Goal: Contribute content

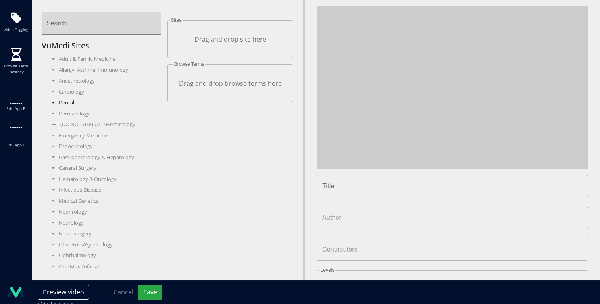
type input "*******"
type input "**********"
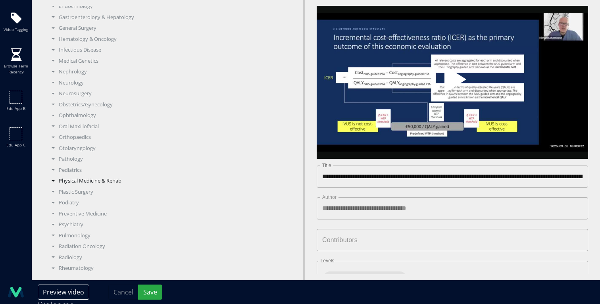
scroll to position [150, 0]
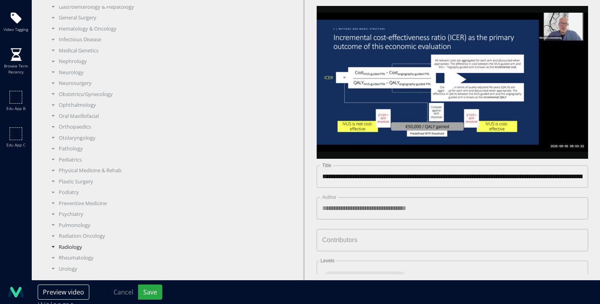
click at [70, 245] on div "Radiology" at bounding box center [105, 247] width 114 height 8
click at [71, 247] on div "Radiology" at bounding box center [105, 247] width 114 height 8
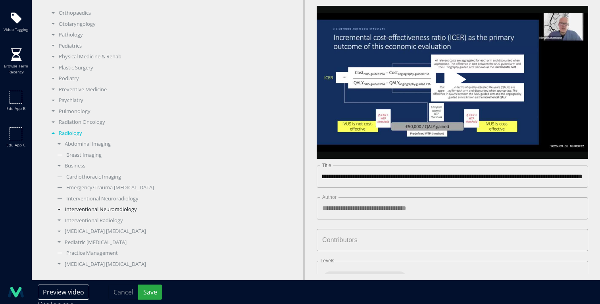
scroll to position [283, 0]
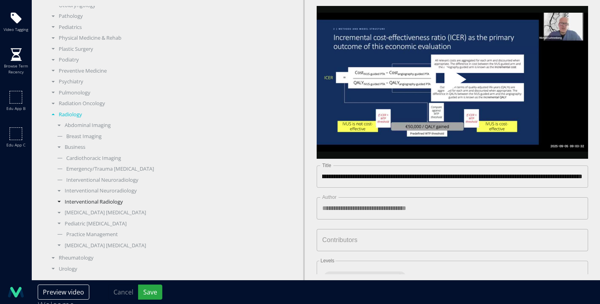
click at [97, 202] on div "Interventional Radiology" at bounding box center [108, 202] width 108 height 8
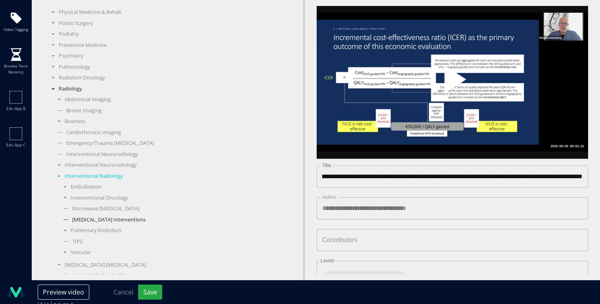
scroll to position [314, 0]
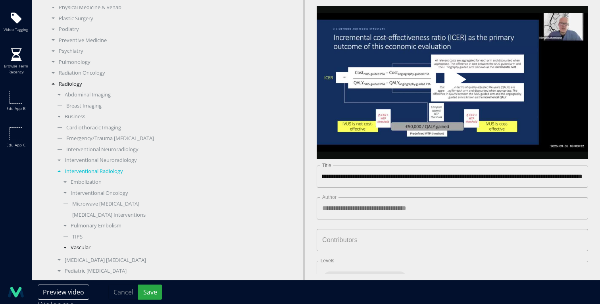
click at [87, 246] on div "Vascular" at bounding box center [111, 248] width 102 height 8
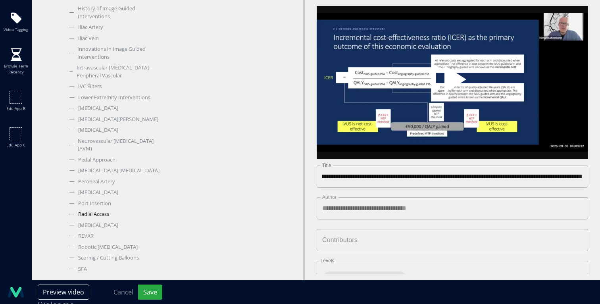
scroll to position [761, 0]
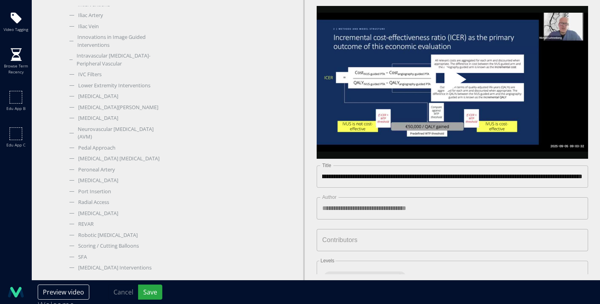
click at [453, 82] on span "Video Player" at bounding box center [453, 82] width 0 height 0
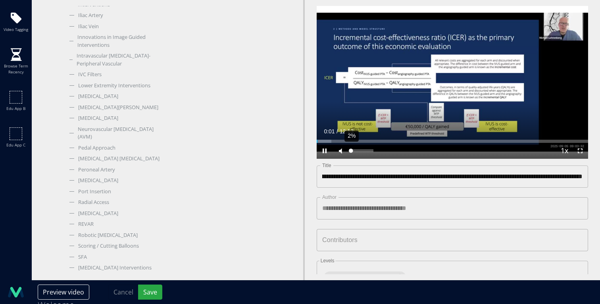
click at [351, 150] on div "2%" at bounding box center [362, 150] width 23 height 3
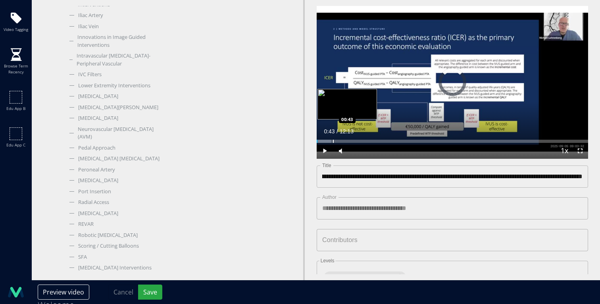
click at [333, 141] on div "Progress Bar" at bounding box center [333, 141] width 1 height 3
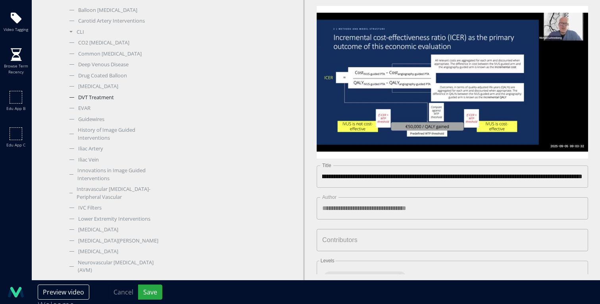
scroll to position [616, 0]
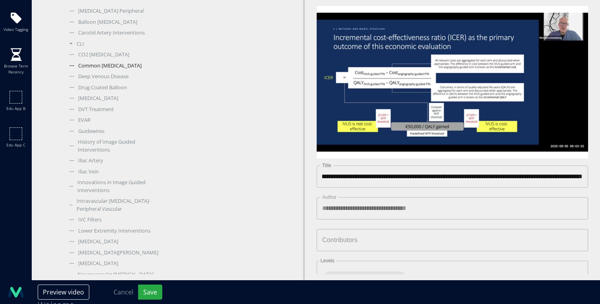
click at [113, 64] on div "Common [MEDICAL_DATA]" at bounding box center [114, 66] width 96 height 8
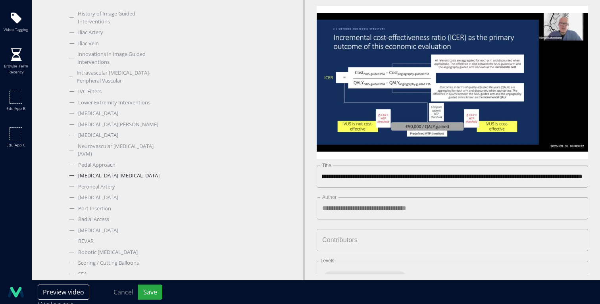
scroll to position [745, 0]
click at [110, 199] on div "[MEDICAL_DATA]" at bounding box center [114, 197] width 96 height 8
click at [149, 294] on button "Save" at bounding box center [150, 292] width 24 height 15
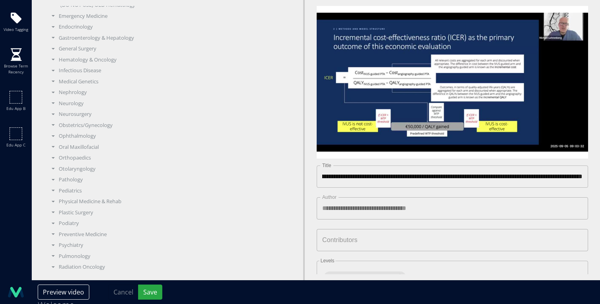
scroll to position [0, 0]
